Goal: Task Accomplishment & Management: Complete application form

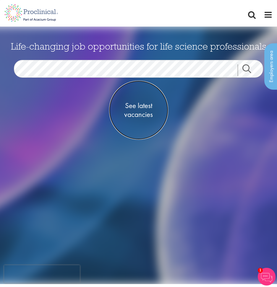
click at [143, 108] on span "See latest vacancies" at bounding box center [138, 110] width 59 height 18
click at [137, 115] on span "See latest vacancies" at bounding box center [138, 110] width 59 height 18
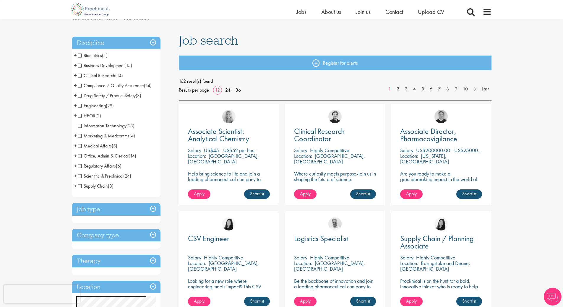
scroll to position [89, 0]
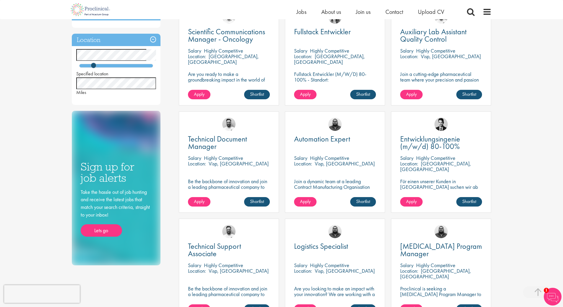
scroll to position [295, 0]
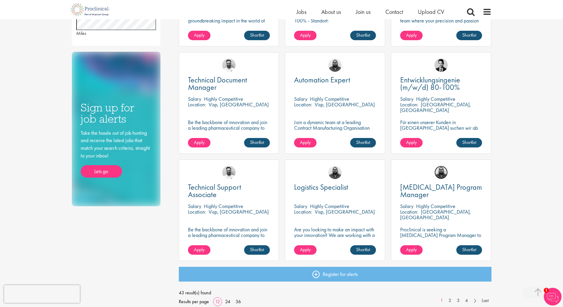
click at [443, 178] on img at bounding box center [440, 172] width 13 height 13
click at [442, 231] on p "Proclinical is seeking a [MEDICAL_DATA] Program Manager to join our client's te…" at bounding box center [441, 244] width 82 height 34
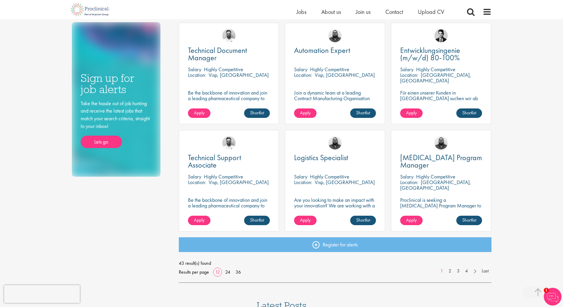
click at [438, 214] on div "CAPEX Program Manager Salary Highly Competitive Location: Berne, Switzerland Pr…" at bounding box center [441, 180] width 100 height 101
click at [438, 197] on p "Proclinical is seeking a [MEDICAL_DATA] Program Manager to join our client's te…" at bounding box center [441, 214] width 82 height 34
click at [411, 217] on span "Apply" at bounding box center [411, 220] width 11 height 6
click at [411, 220] on span "Apply" at bounding box center [411, 220] width 11 height 6
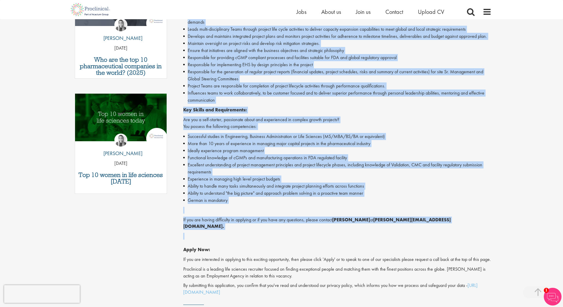
scroll to position [266, 0]
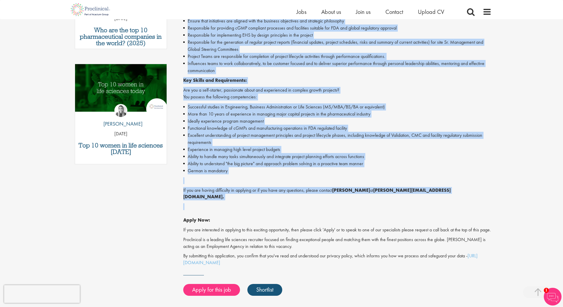
drag, startPoint x: 184, startPoint y: 183, endPoint x: 300, endPoint y: 195, distance: 116.4
click at [300, 195] on div "Are you ready for a change? Tired of the same routine? Join our team and make y…" at bounding box center [337, 86] width 308 height 360
copy div "Are you ready for a change? Tired of the same routine? Join our team and make y…"
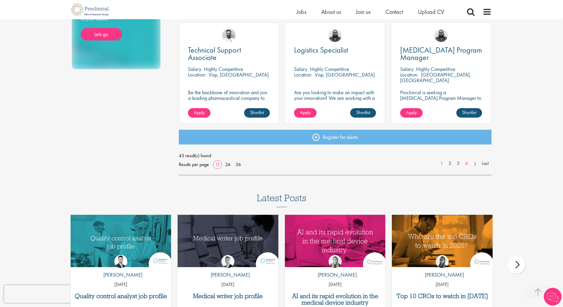
scroll to position [373, 0]
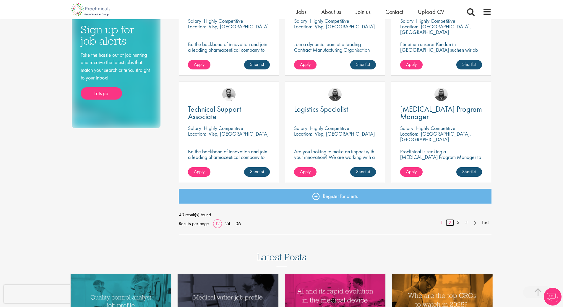
click at [451, 223] on link "2" at bounding box center [450, 222] width 9 height 7
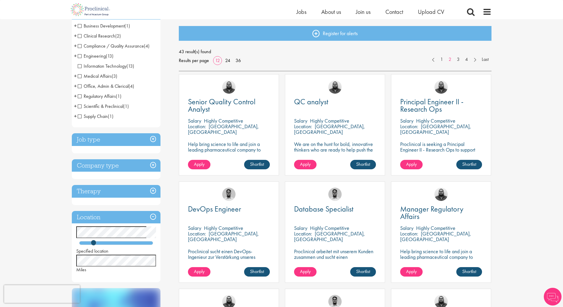
scroll to position [118, 0]
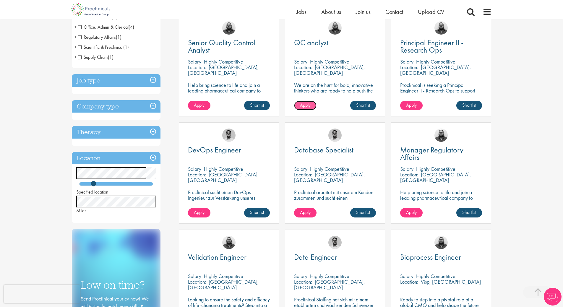
click at [306, 103] on span "Apply" at bounding box center [305, 105] width 11 height 6
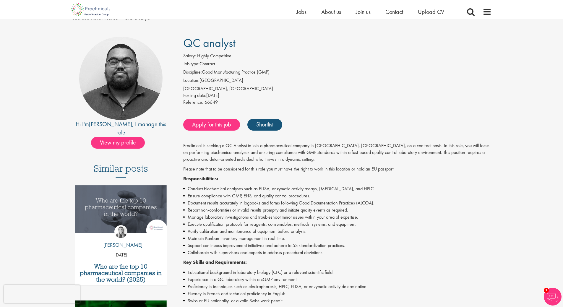
scroll to position [59, 0]
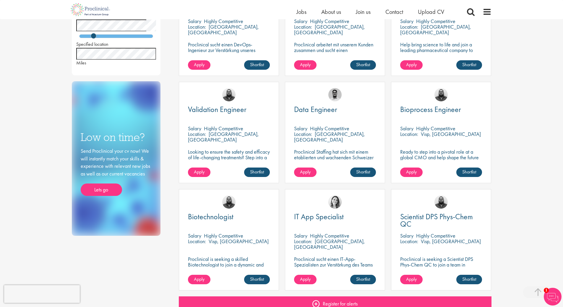
scroll to position [384, 0]
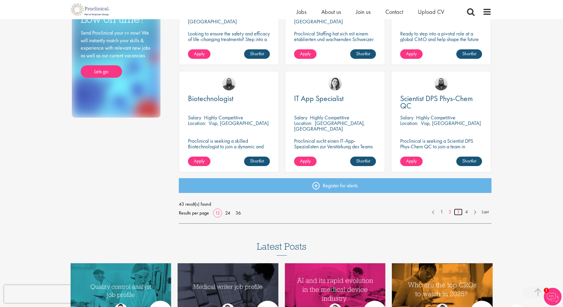
click at [457, 211] on link "3" at bounding box center [458, 212] width 9 height 7
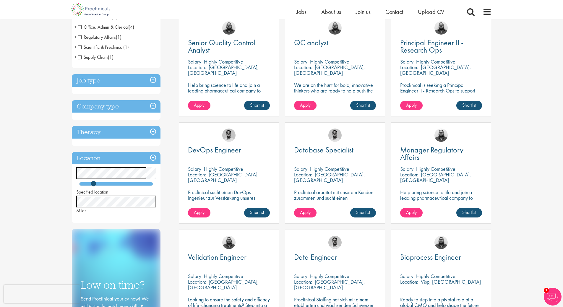
scroll to position [89, 0]
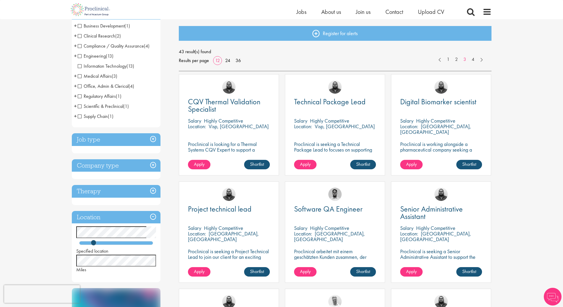
scroll to position [89, 0]
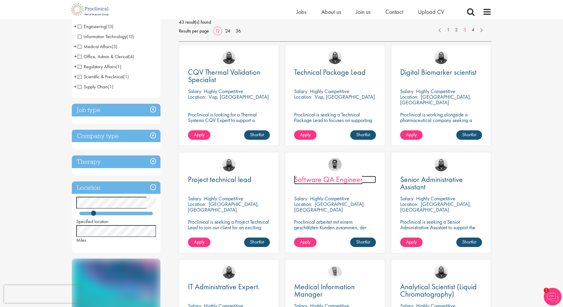
click at [316, 180] on span "Software QA Engineer" at bounding box center [328, 179] width 69 height 10
